Goal: Answer question/provide support: Answer question/provide support

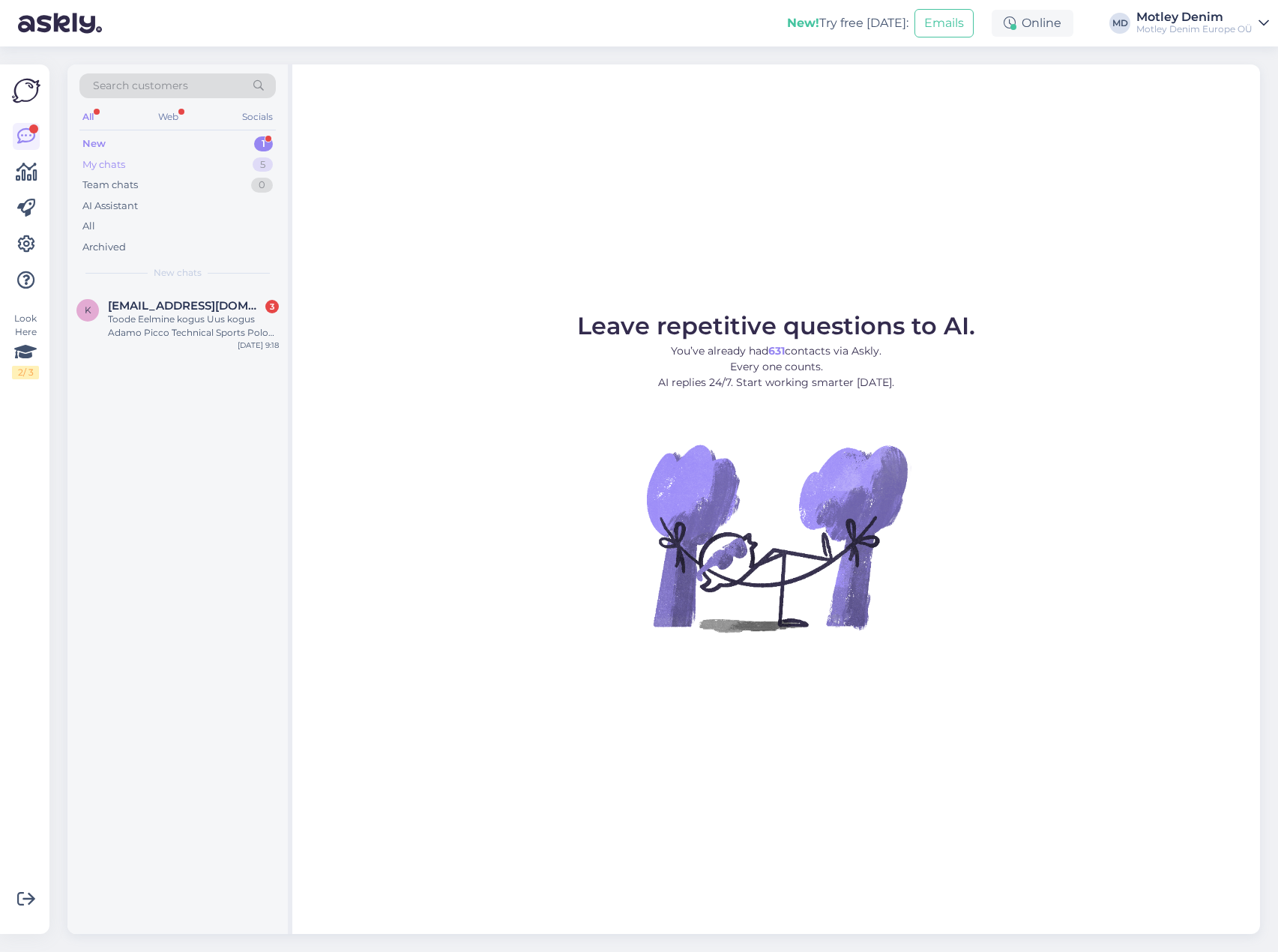
click at [136, 163] on div "My chats 5" at bounding box center [177, 164] width 196 height 21
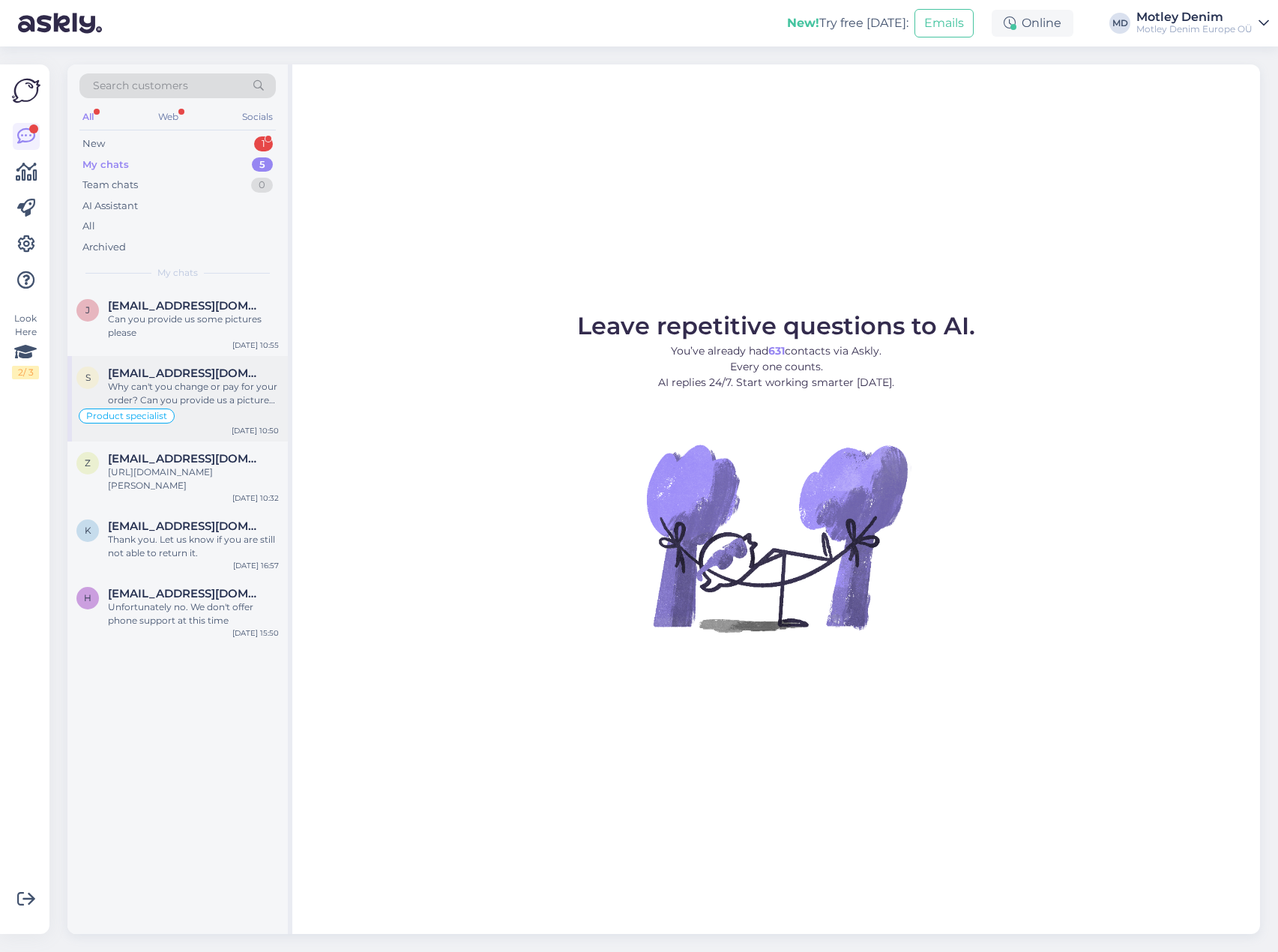
click at [193, 400] on div "Why can't you change or pay for your order? Can you provide us a picture so we …" at bounding box center [194, 393] width 171 height 27
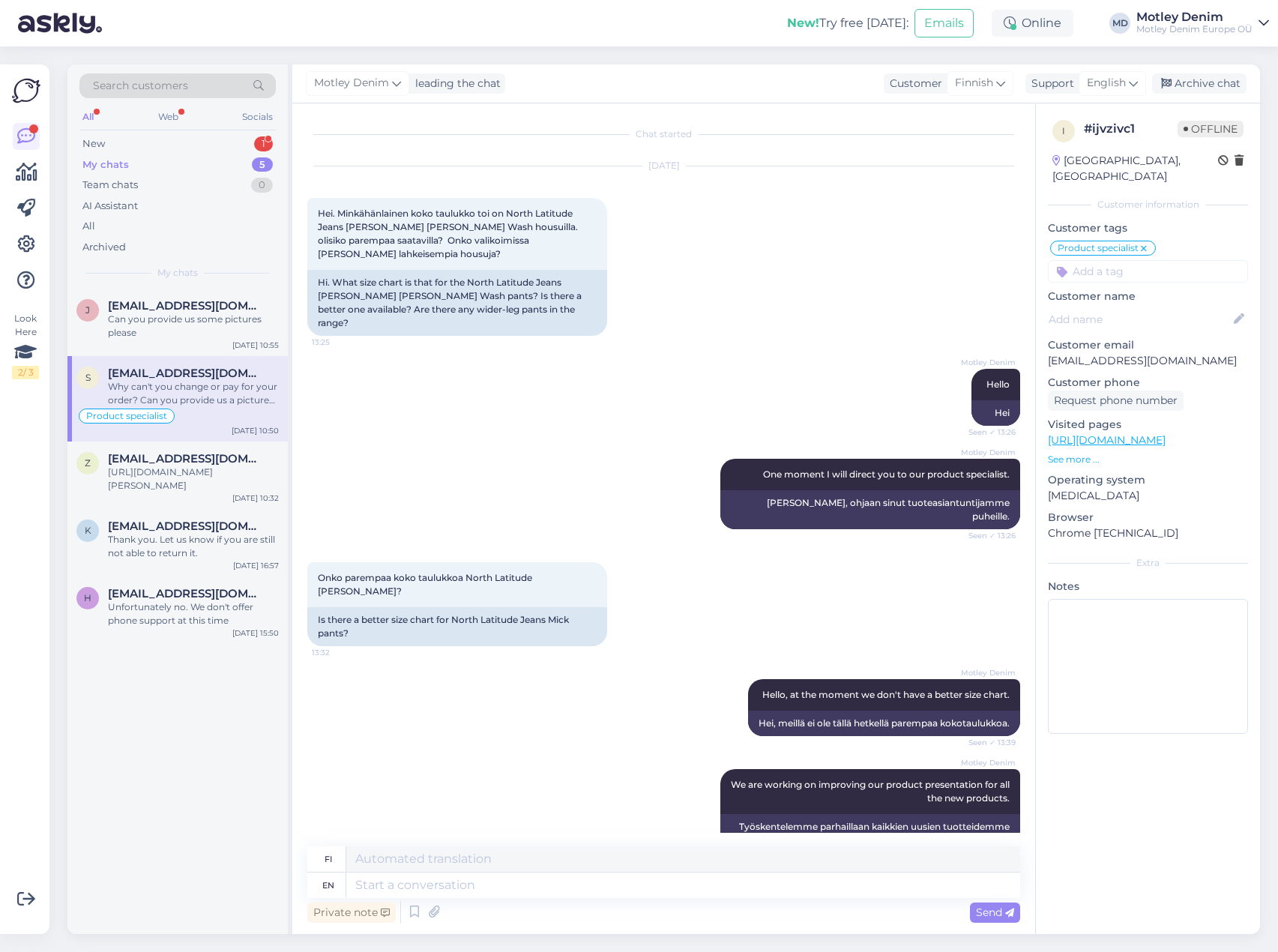
scroll to position [2686, 0]
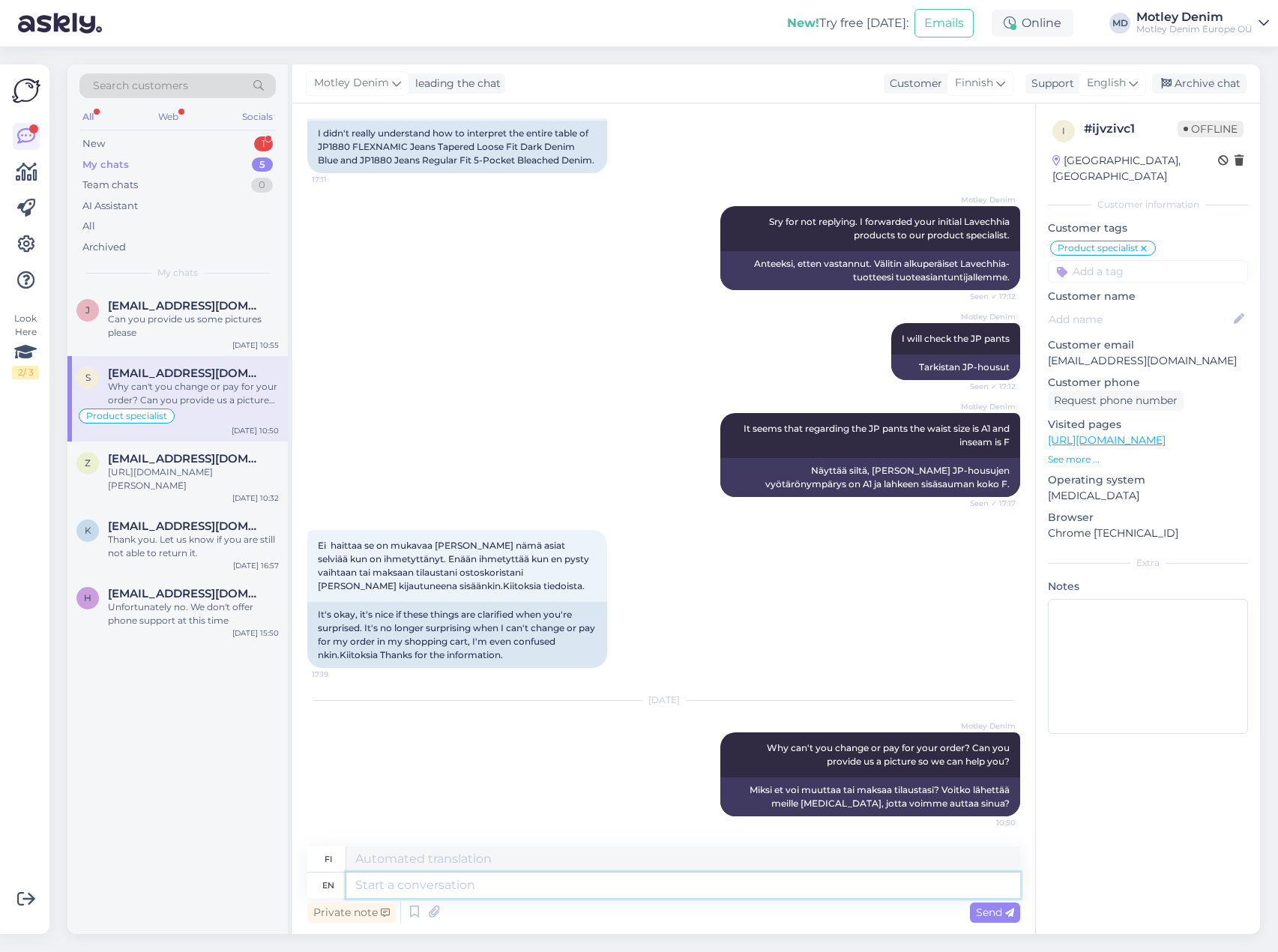
click at [446, 888] on textarea at bounding box center [682, 885] width 673 height 26
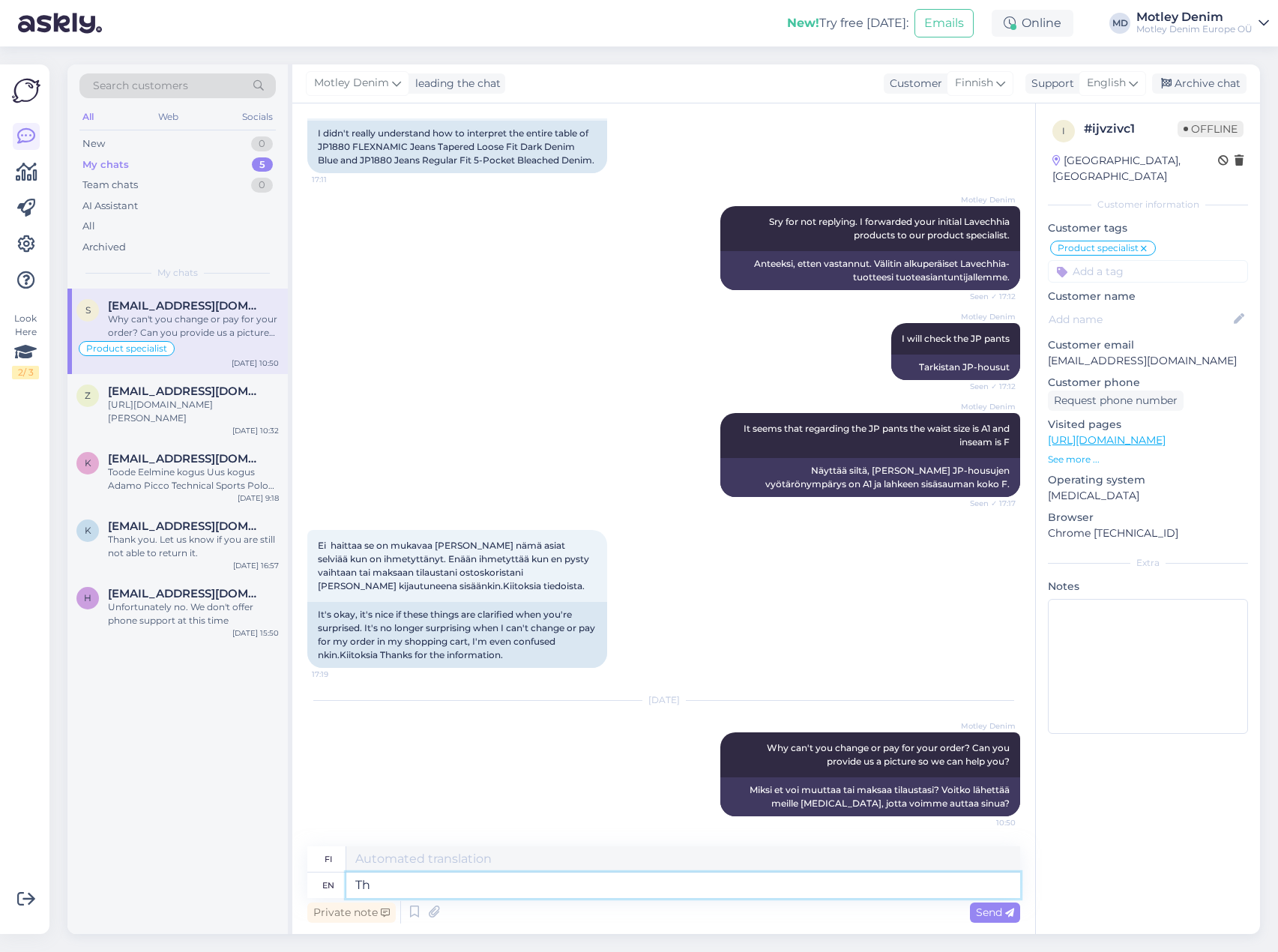
type textarea "The"
type textarea "To"
type textarea "The"
type textarea "The La"
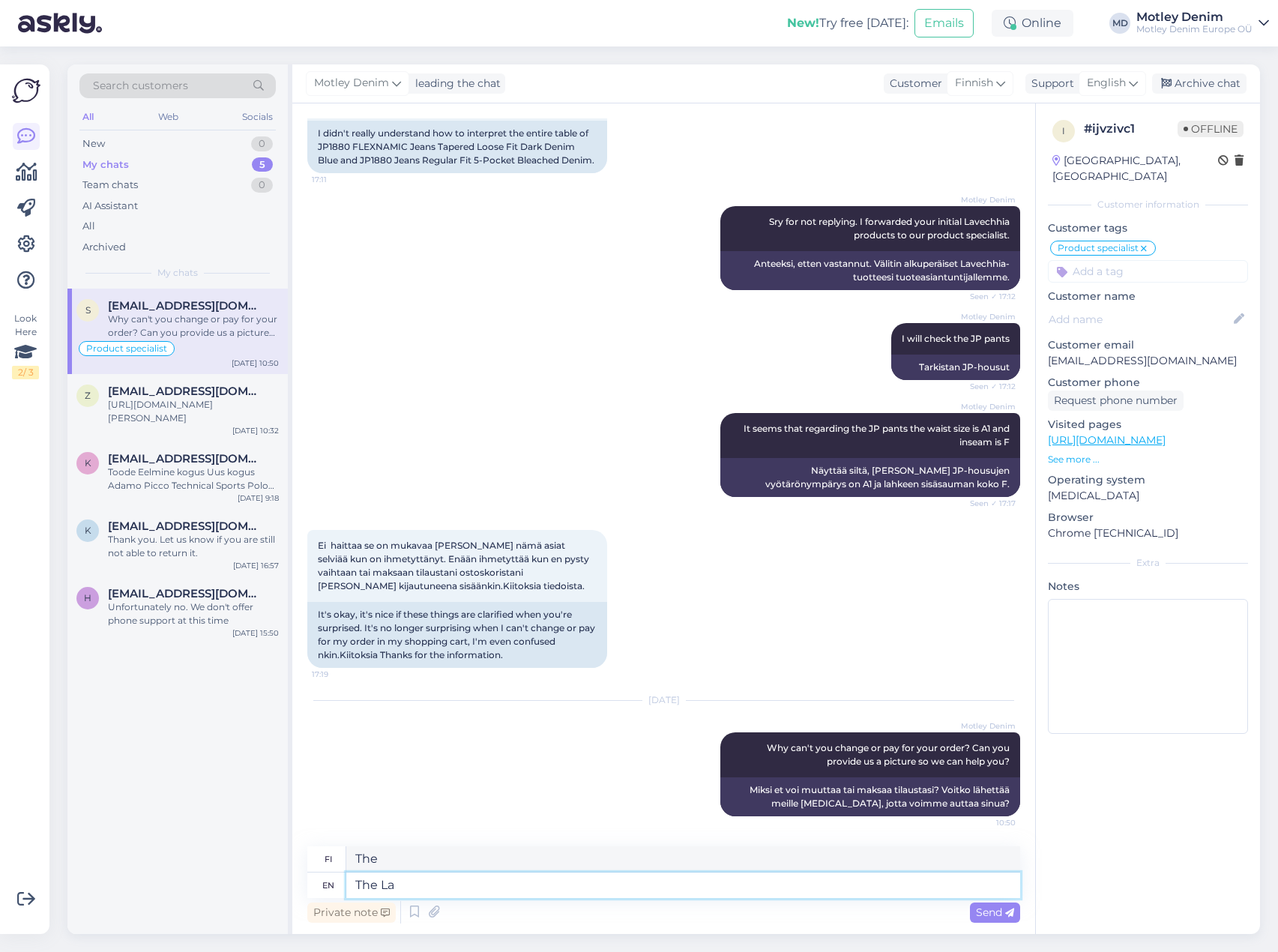
type textarea "La"
type textarea "The [PERSON_NAME]"
type textarea "[PERSON_NAME]"
type textarea "The [PERSON_NAME] J"
type textarea "[PERSON_NAME] J"
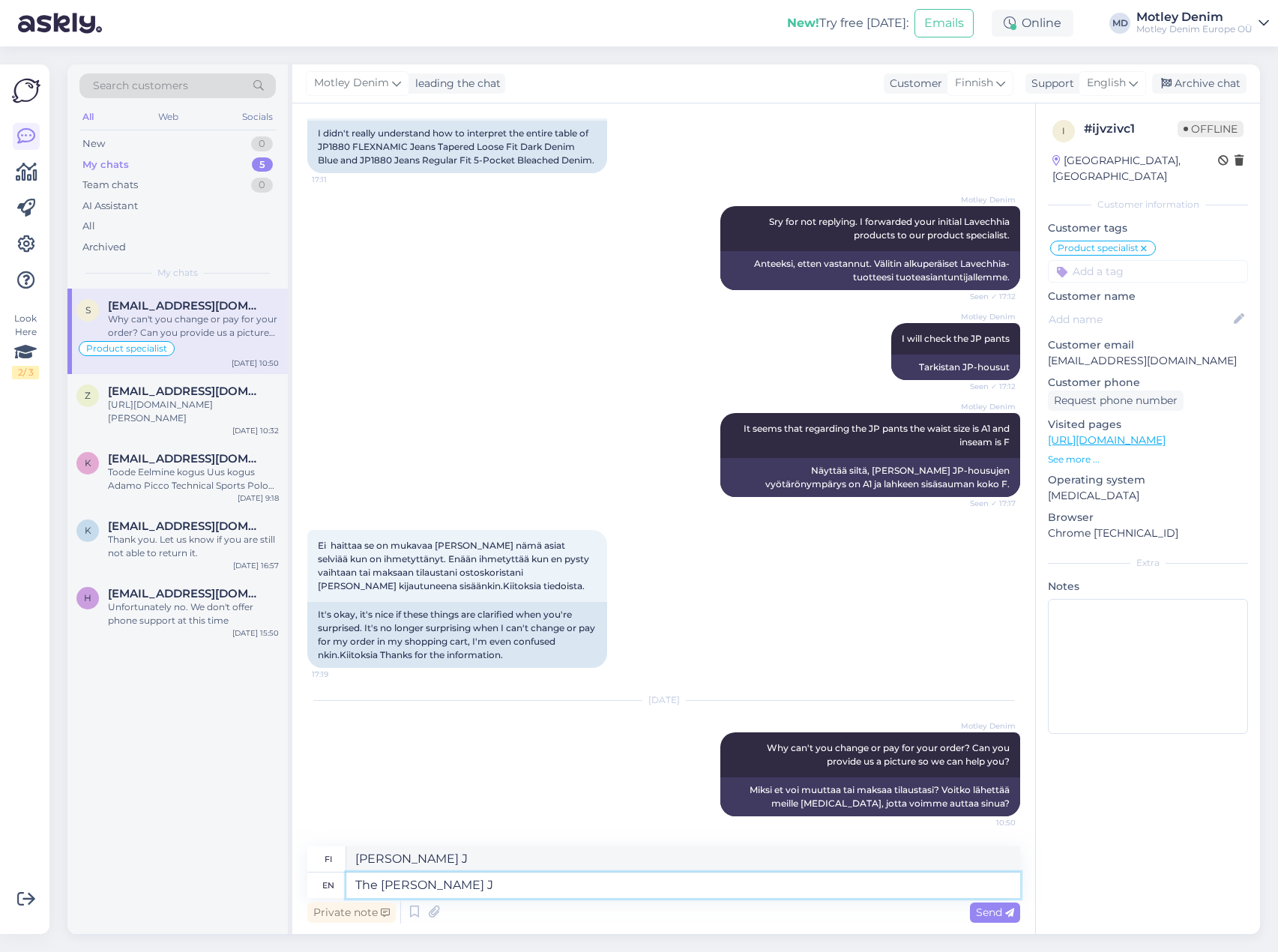
type textarea "The [PERSON_NAME]"
type textarea "[PERSON_NAME]"
type textarea "The [PERSON_NAME] jeans ha"
type textarea "[PERSON_NAME]-farkut"
type textarea "The [PERSON_NAME] jeans size"
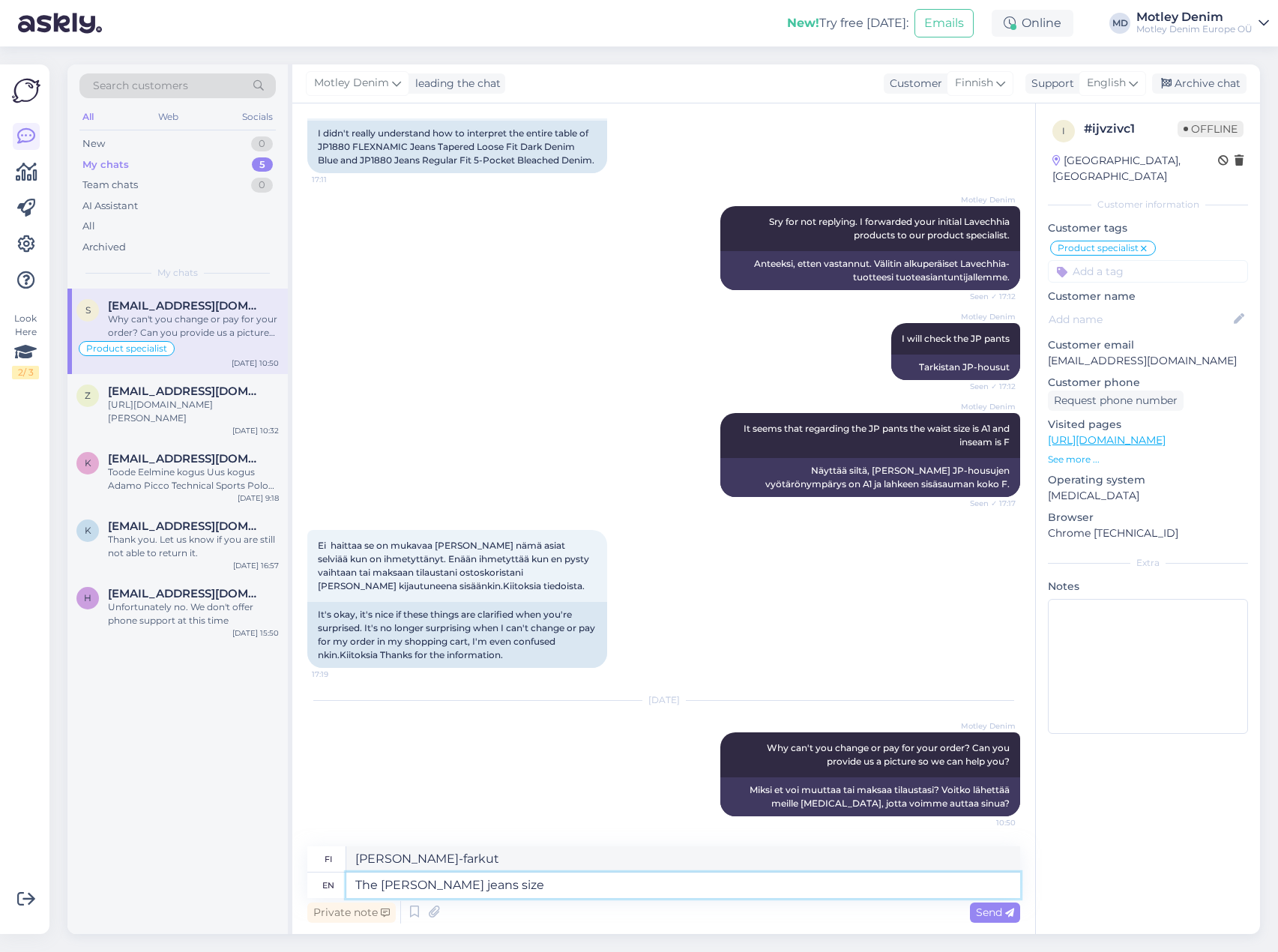
type textarea "[PERSON_NAME]-farkkujen koko"
type textarea "The [PERSON_NAME] jeans size chart i"
type textarea "[PERSON_NAME]-farkkujen kokotaulukko"
type textarea "The [PERSON_NAME] jeans size chart is now upda"
type textarea "[PERSON_NAME]-farkkujen kokotaulukko on"
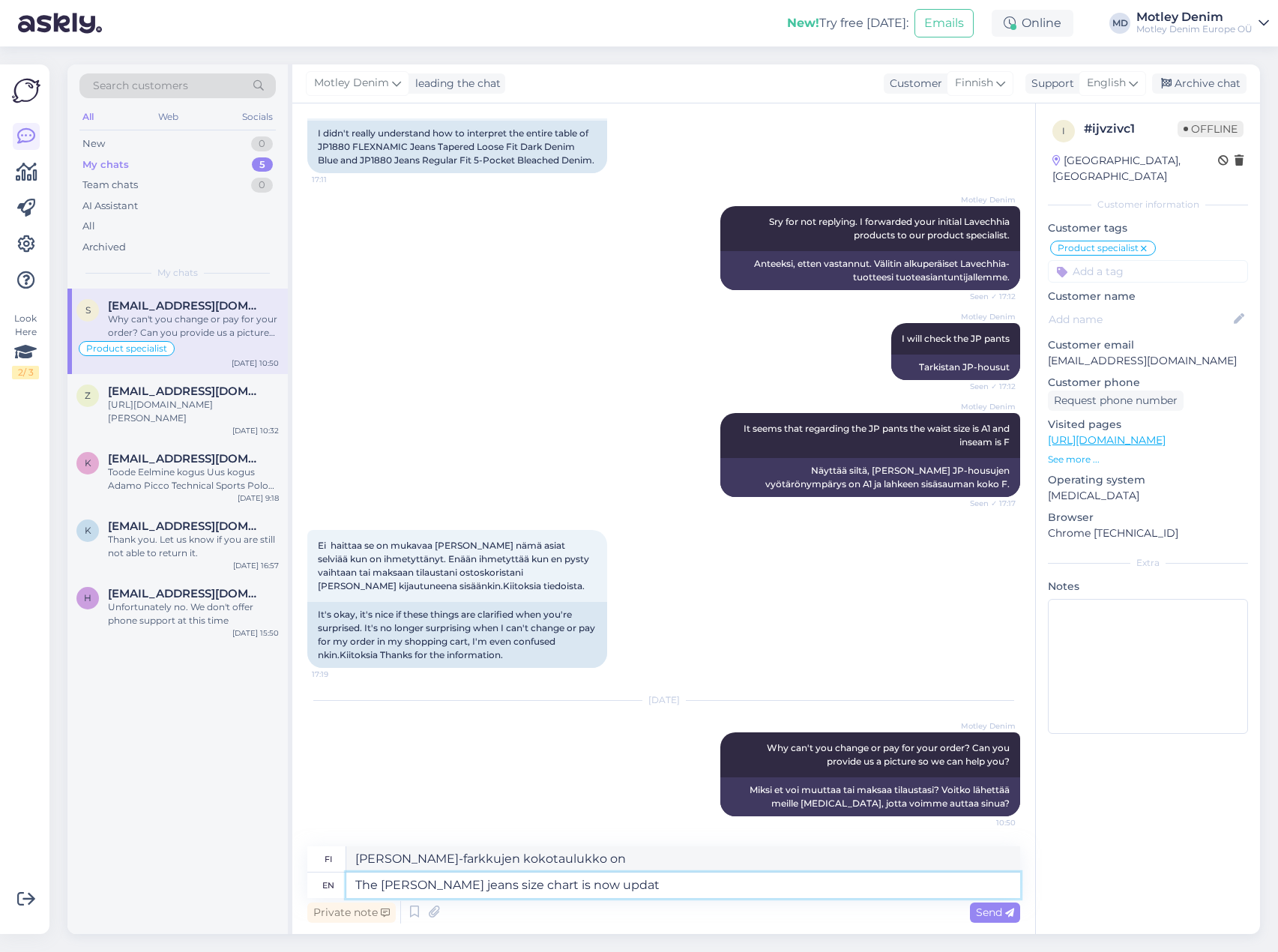
type textarea "The [PERSON_NAME] jeans size chart is now update"
type textarea "[PERSON_NAME]-farkkujen kokotaulukko on nyt saatavilla."
type textarea "The [PERSON_NAME] jeans size chart is now updated"
type textarea "[PERSON_NAME]-farkkujen kokotaulukko on nyt päivitetty"
type textarea "The [PERSON_NAME] jeans size chart is now updated in case"
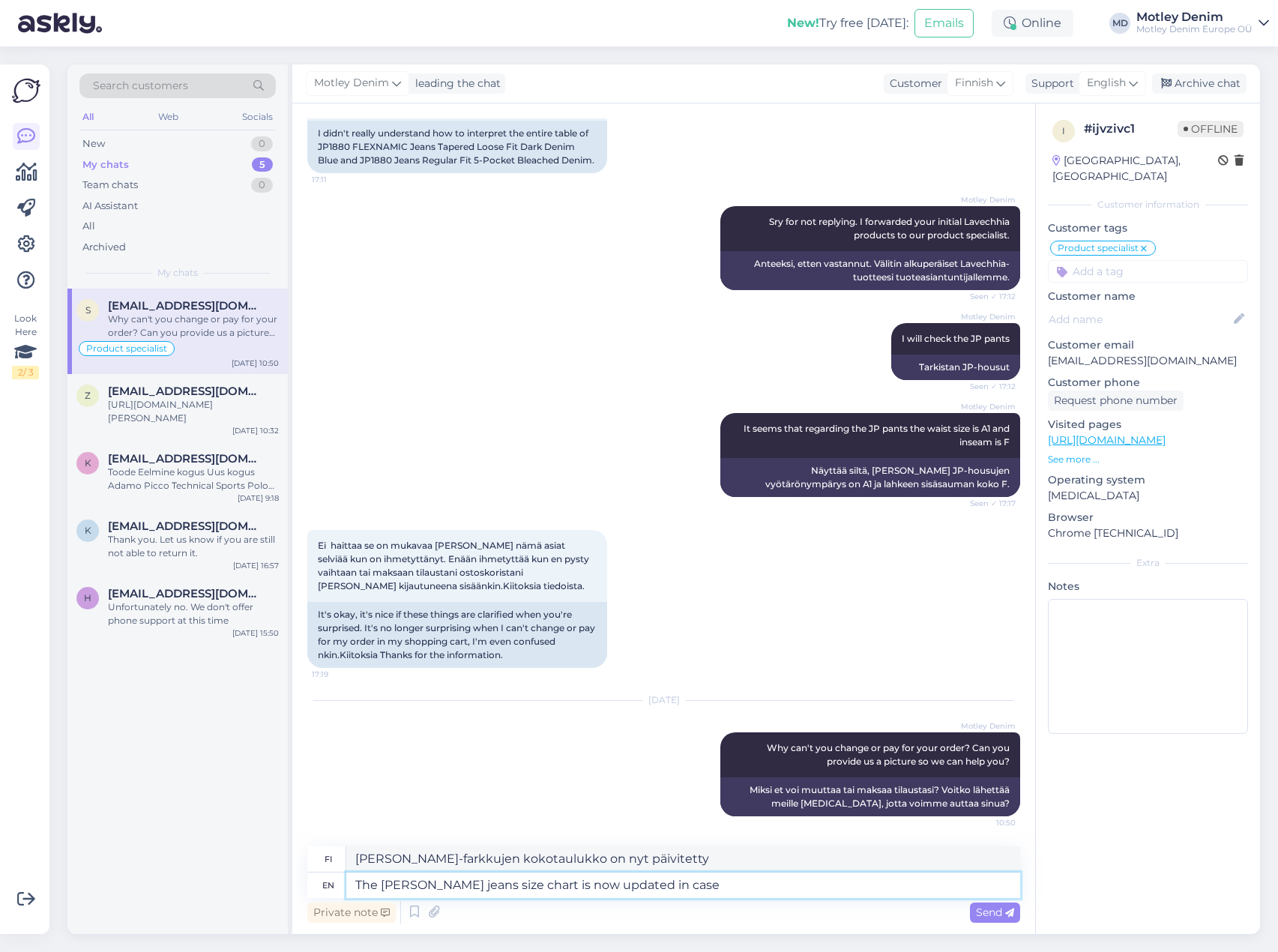
type textarea "[PERSON_NAME]-farkkujen kokotaulukko on nyt päivitetty, [PERSON_NAME]"
type textarea "The [PERSON_NAME] jeans size chart is now updated in case you a"
type textarea "[PERSON_NAME]-farkkujen kokotaulukko on nyt päivitetty siltä [PERSON_NAME]"
type textarea "The [PERSON_NAME] jeans size chart is now updated in case you are s"
type textarea "[PERSON_NAME]-farkkujen kokotaulukko on nyt päivitetty, [PERSON_NAME] olet"
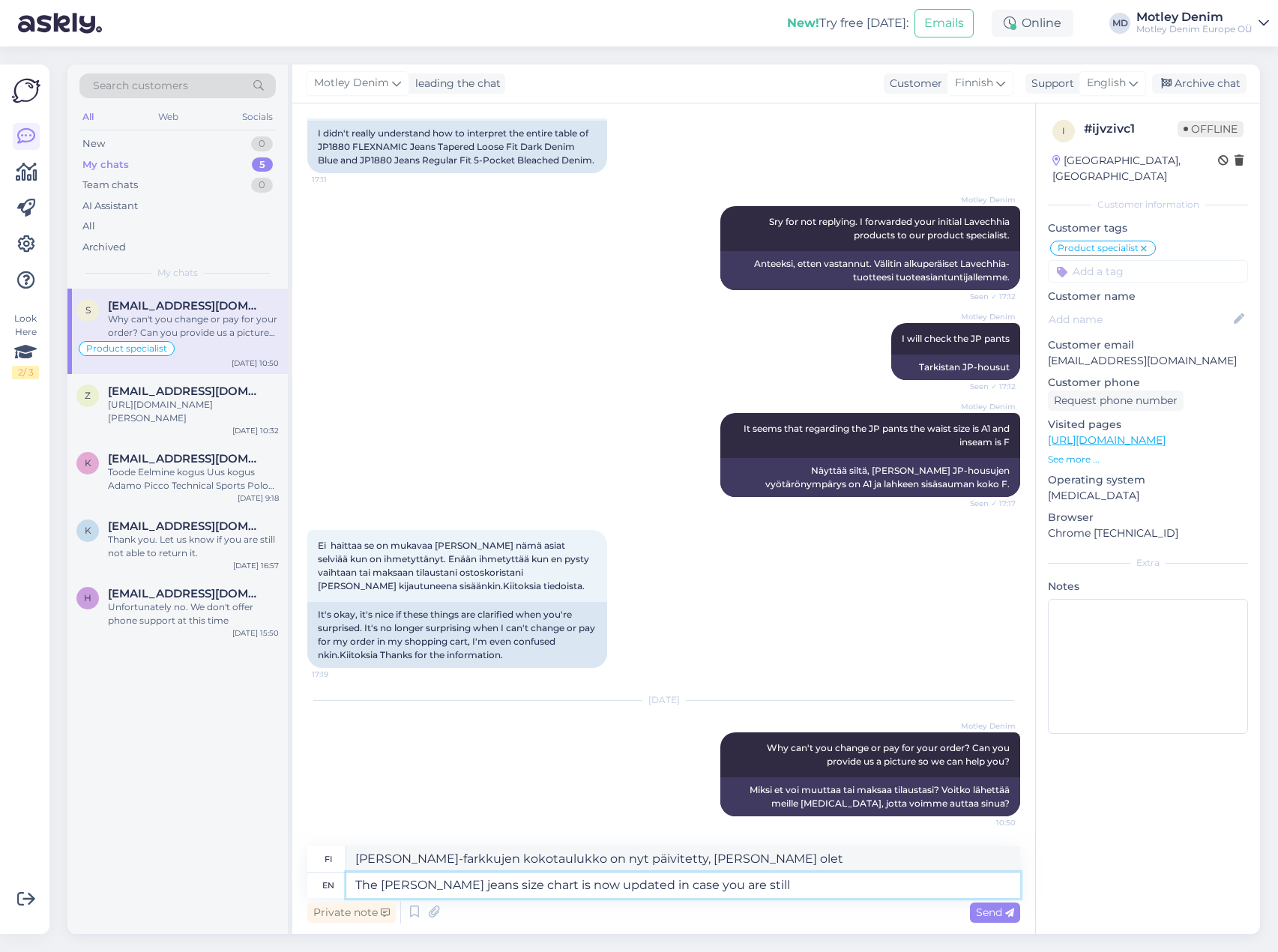
type textarea "The [PERSON_NAME] jeans size chart is now updated in case you are still i"
type textarea "[PERSON_NAME]-farkkujen kokotaulukko on nyt päivitetty, [PERSON_NAME] olet edel…"
type textarea "The [PERSON_NAME] jeans size chart is now updated in case you are still interes…"
type textarea "[PERSON_NAME]-farkkujen kokotaulukko on nyt päivitetty, [PERSON_NAME] olet edel…"
type textarea "The [PERSON_NAME] jeans size chart is now updated in case you are still interes…"
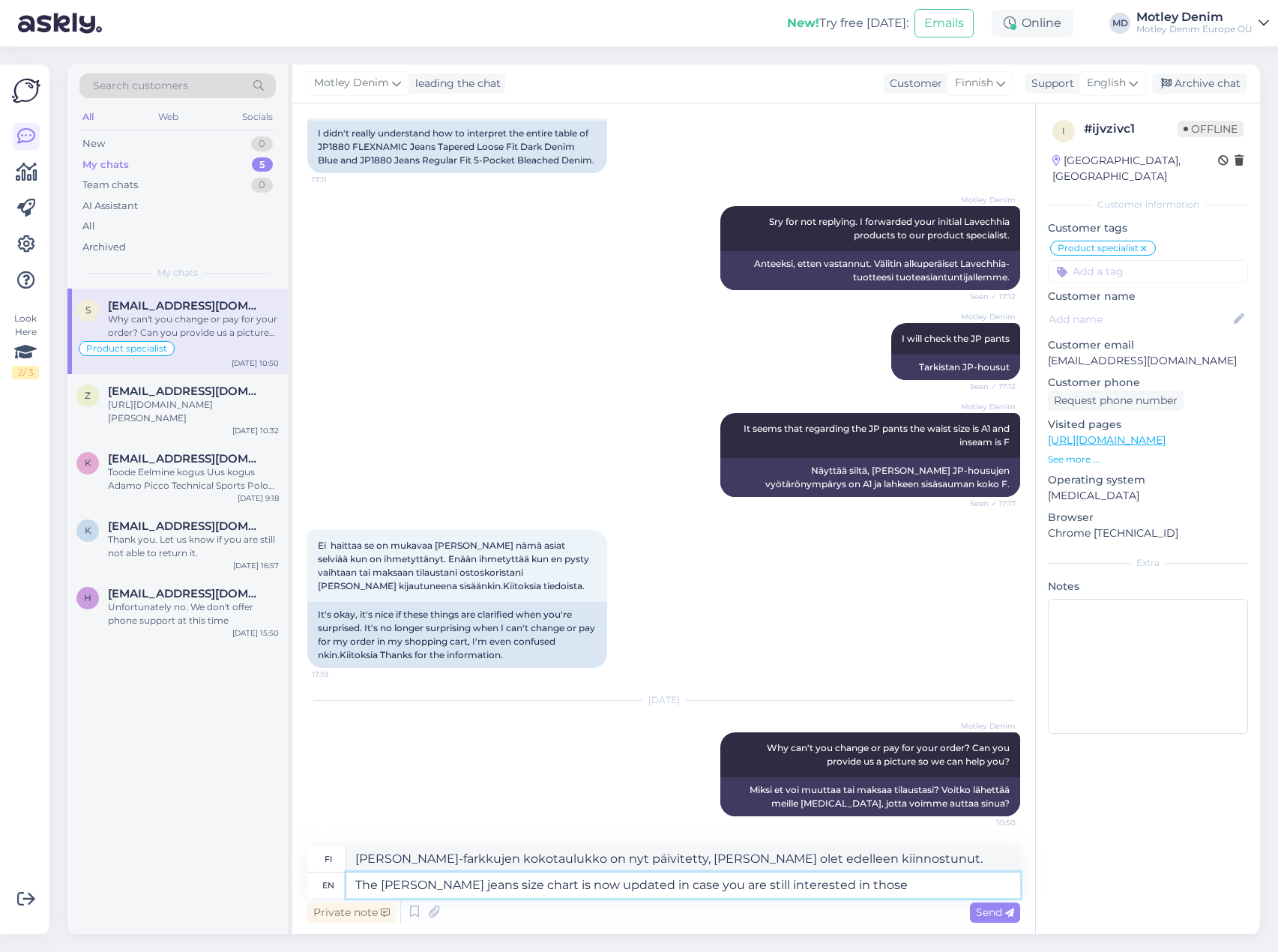
type textarea "[PERSON_NAME]-farkkujen kokotaulukko on nyt päivitetty, [PERSON_NAME] olet edel…"
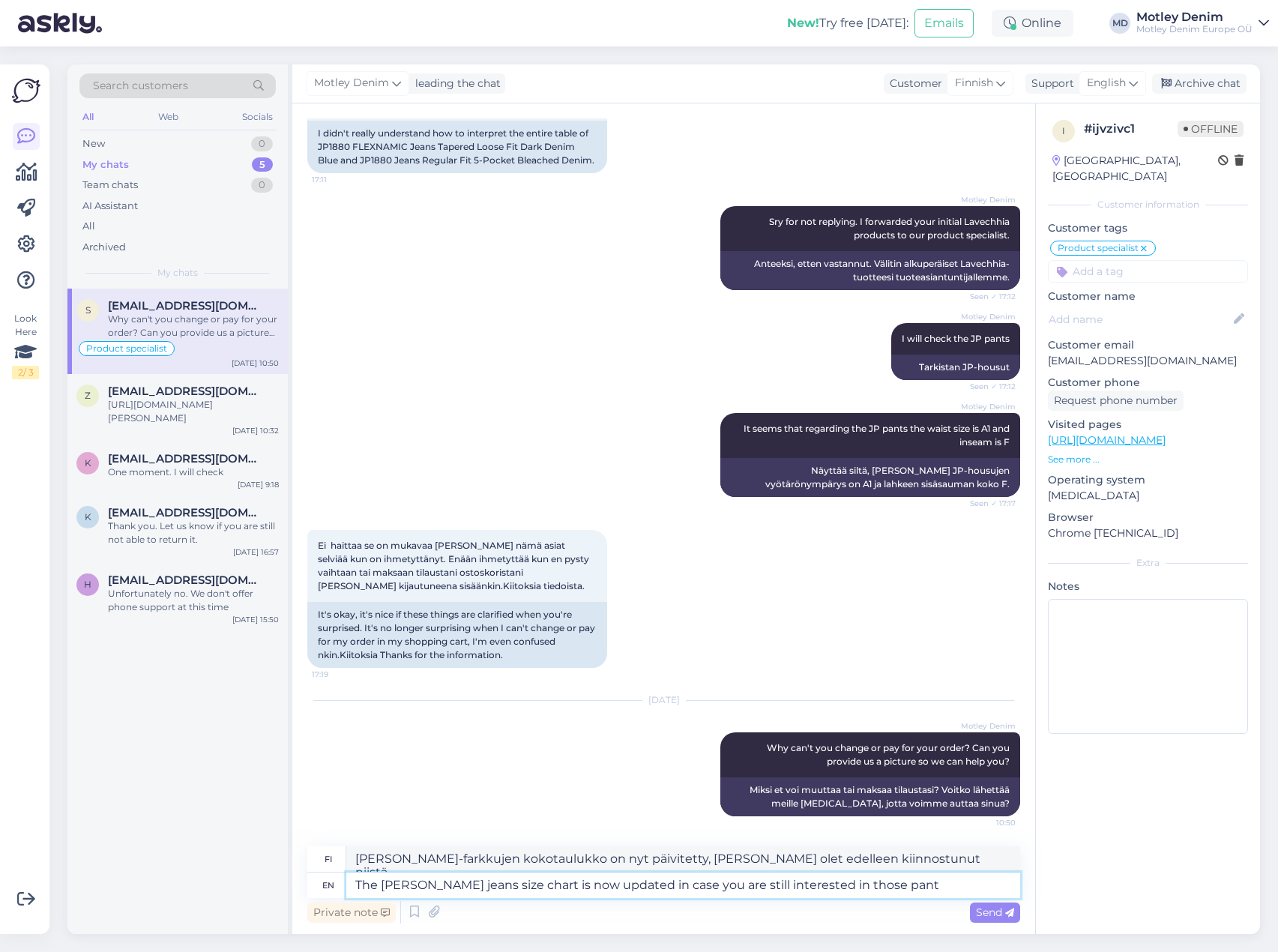
type textarea "The [PERSON_NAME] jeans size chart is now updated in case you are still interes…"
type textarea "[PERSON_NAME]-farkkujen kokotaulukko on nyt päivitetty, [PERSON_NAME] olet edel…"
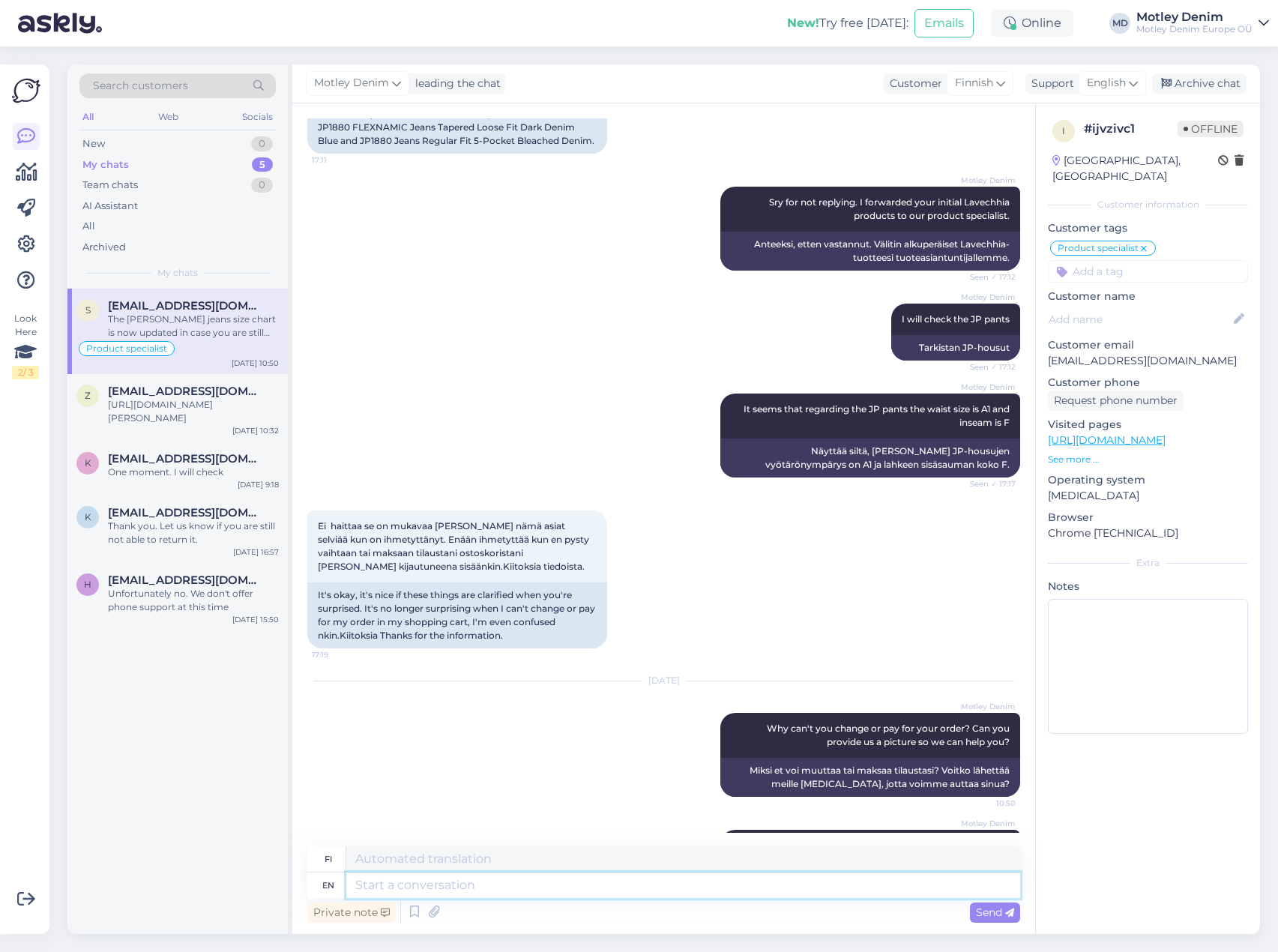
scroll to position [2803, 0]
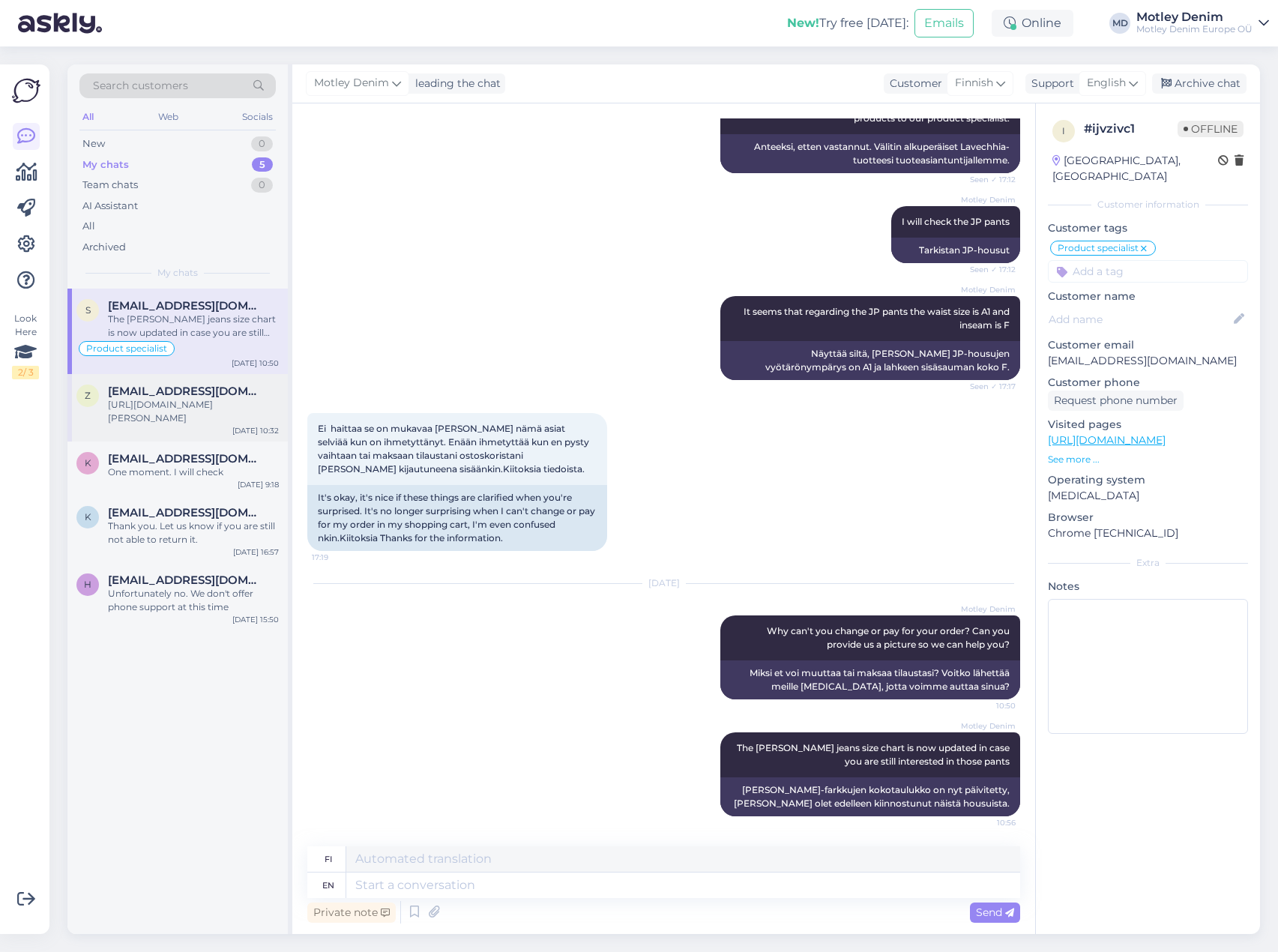
click at [147, 389] on span "[EMAIL_ADDRESS][DOMAIN_NAME]" at bounding box center [186, 392] width 156 height 14
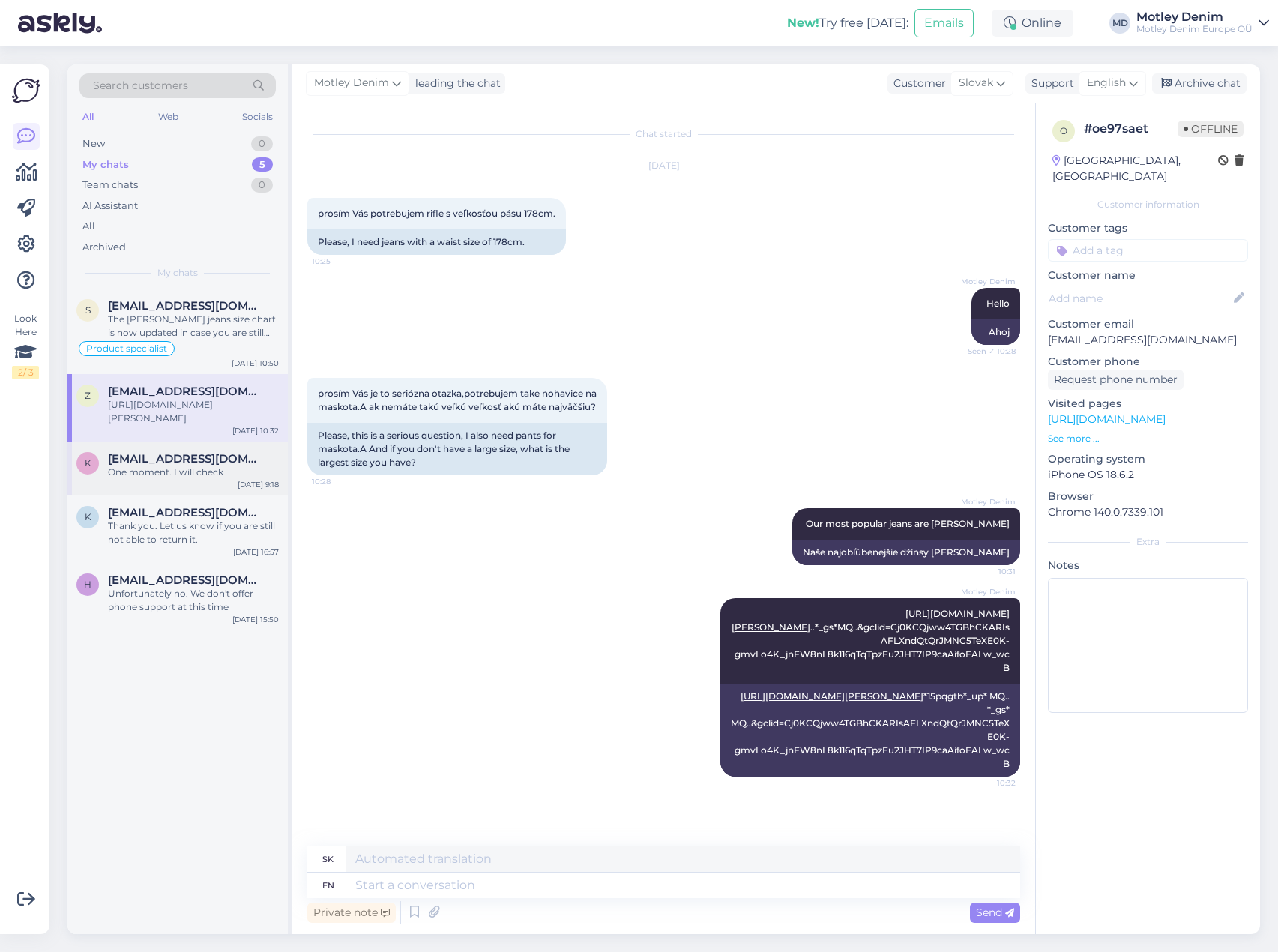
click at [172, 458] on span "[EMAIL_ADDRESS][DOMAIN_NAME]" at bounding box center [186, 459] width 156 height 14
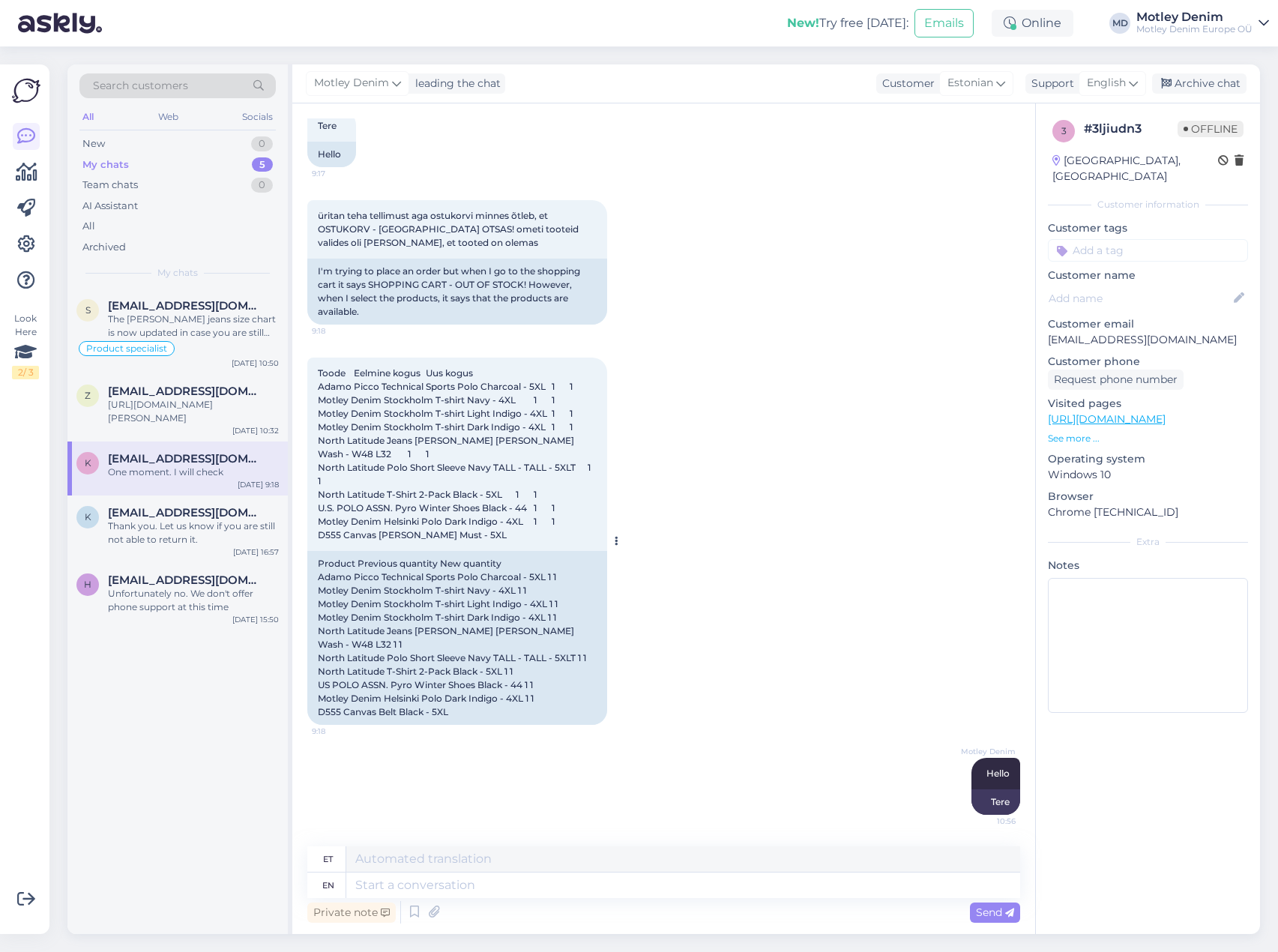
scroll to position [163, 0]
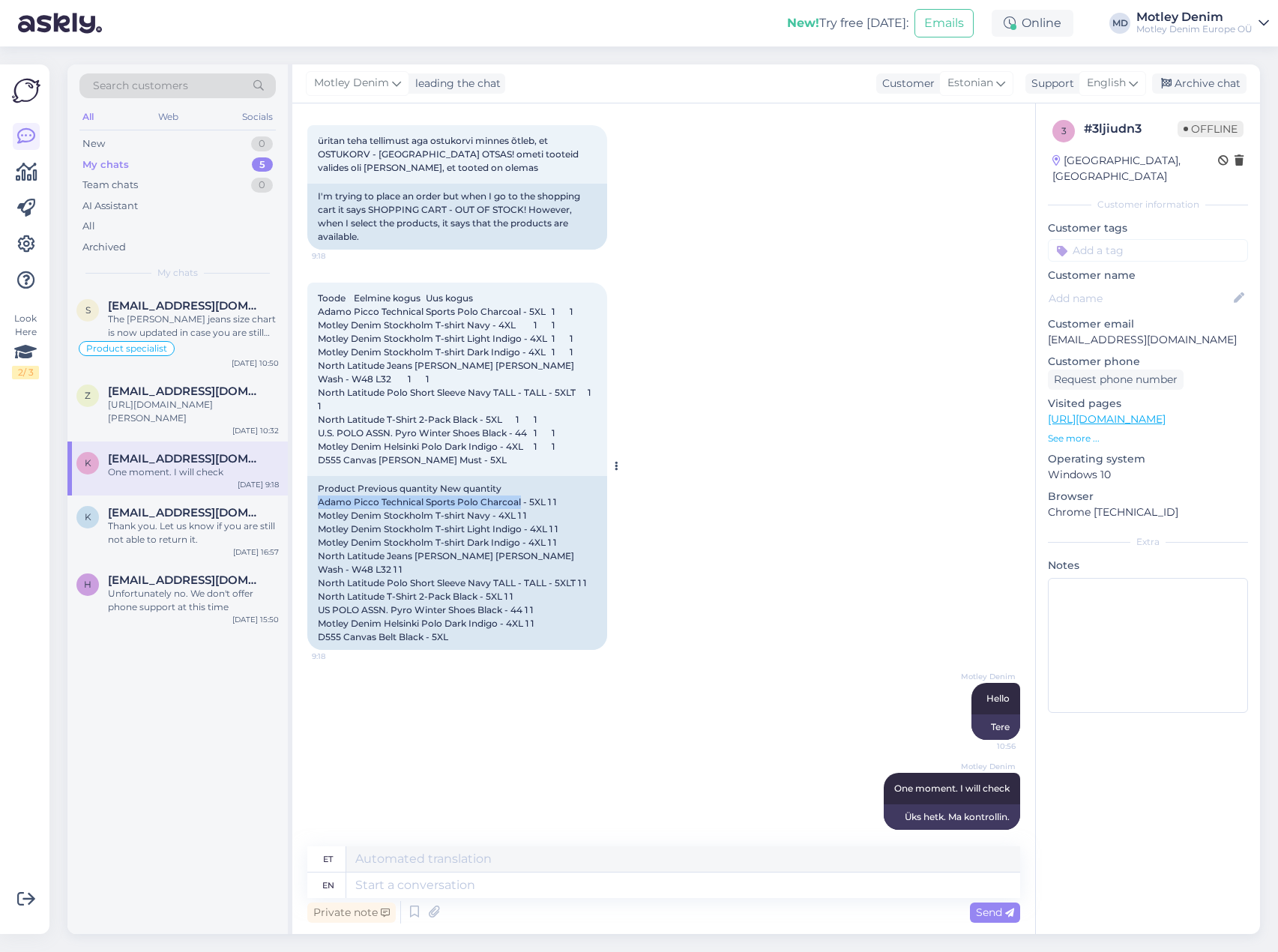
drag, startPoint x: 318, startPoint y: 499, endPoint x: 521, endPoint y: 500, distance: 203.0
click at [521, 500] on div "Product Previous quantity New quantity Adamo Picco Technical Sports Polo Charco…" at bounding box center [456, 563] width 299 height 174
click at [147, 532] on div "Thank you. Let us know if you are still not able to return it." at bounding box center [194, 532] width 171 height 27
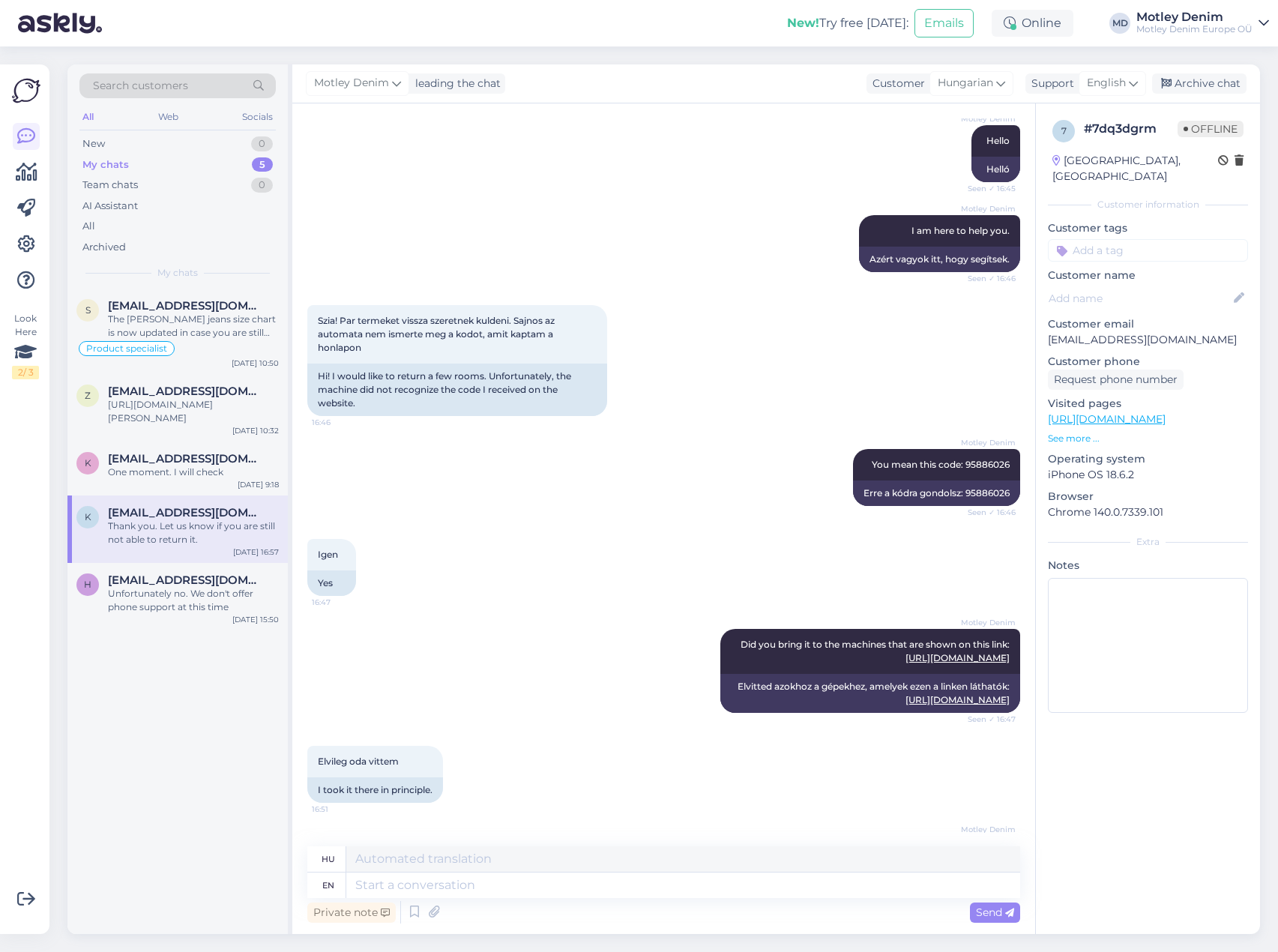
scroll to position [936, 0]
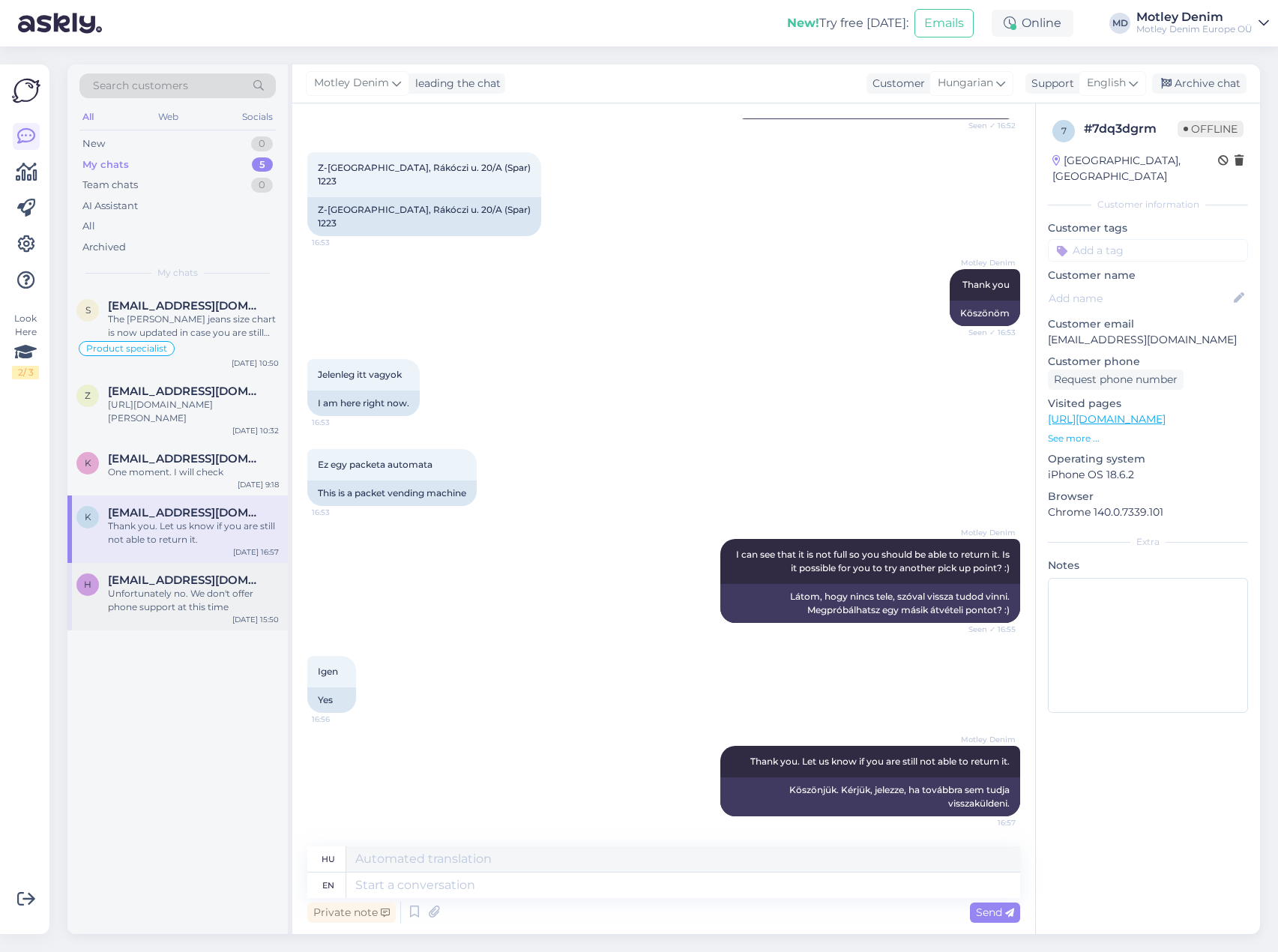
click at [156, 617] on div "h [EMAIL_ADDRESS][DOMAIN_NAME] Unfortunately no. We don't offer phone support a…" at bounding box center [178, 597] width 221 height 68
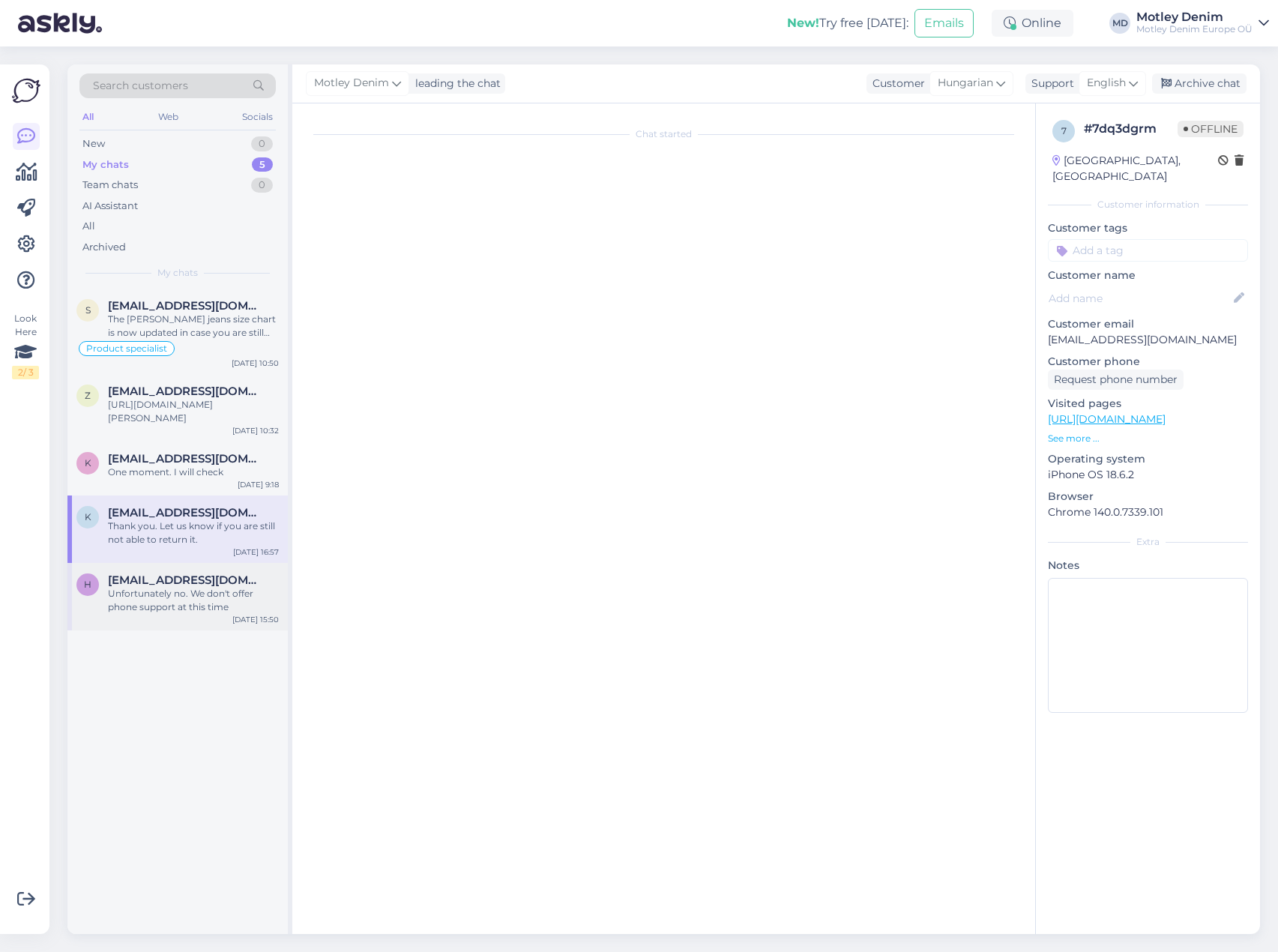
scroll to position [0, 0]
